Goal: Task Accomplishment & Management: Manage account settings

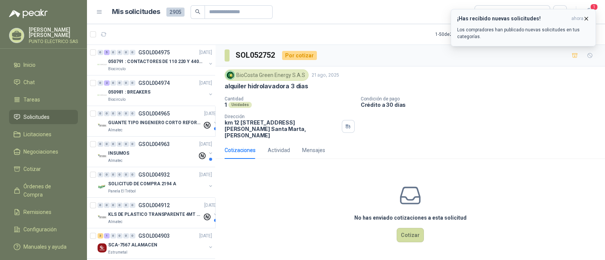
click at [527, 29] on p "Los compradores han publicado nuevas solicitudes en tus categorías." at bounding box center [523, 33] width 132 height 14
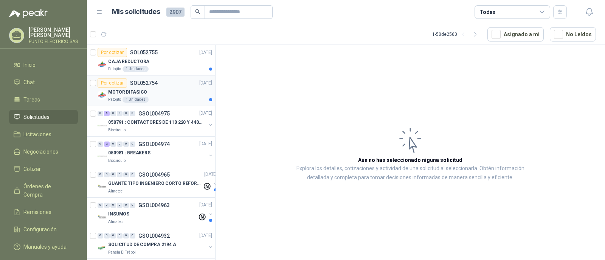
click at [158, 91] on div "MOTOR BIFASICO" at bounding box center [160, 92] width 104 height 9
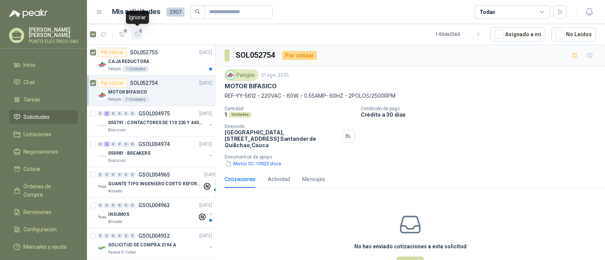
click at [141, 35] on button "2" at bounding box center [137, 34] width 12 height 12
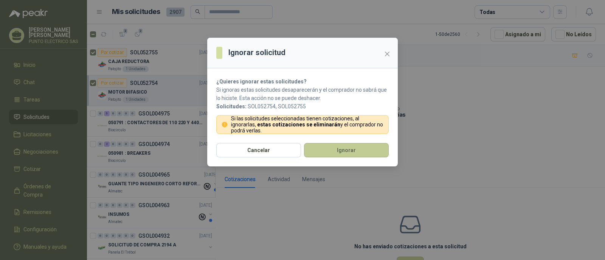
click at [337, 146] on button "Ignorar" at bounding box center [346, 150] width 85 height 14
